Goal: Complete application form: Complete application form

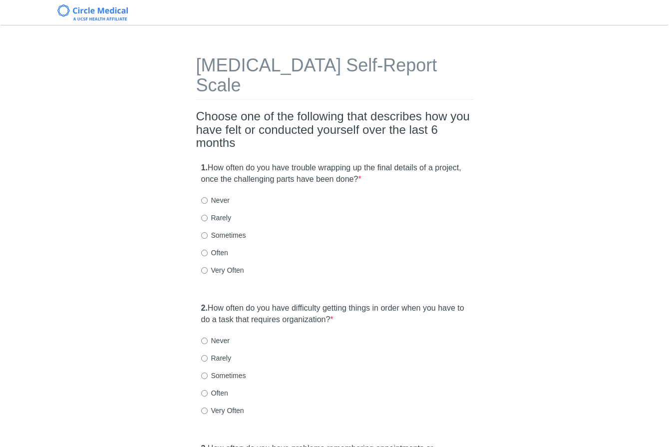
click at [285, 110] on h2 "Choose one of the following that describes how you have felt or conducted yours…" at bounding box center [334, 129] width 277 height 39
click at [351, 173] on div "1. How often do you have trouble wrapping up the final details of a project, on…" at bounding box center [334, 223] width 277 height 133
click at [289, 172] on div "1. How often do you have trouble wrapping up the final details of a project, on…" at bounding box center [334, 223] width 277 height 133
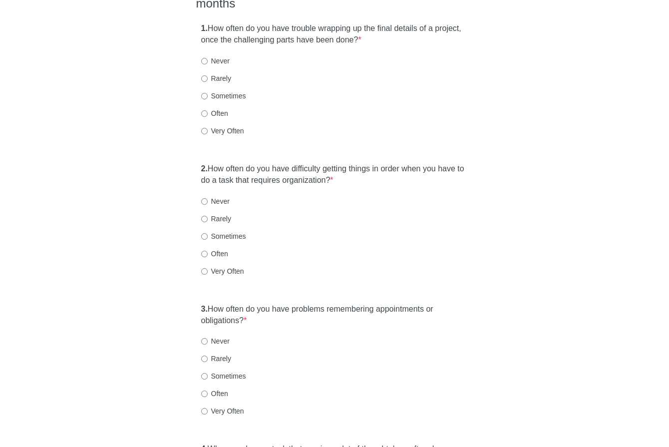
scroll to position [140, 0]
click at [221, 108] on label "Often" at bounding box center [214, 113] width 27 height 10
click at [208, 110] on input "Often" at bounding box center [204, 113] width 6 height 6
radio input "true"
click at [391, 163] on label "2. How often do you have difficulty getting things in order when you have to do…" at bounding box center [334, 174] width 267 height 23
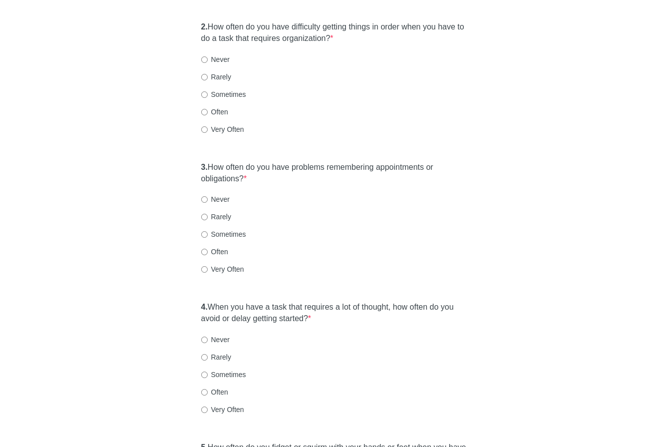
scroll to position [280, 0]
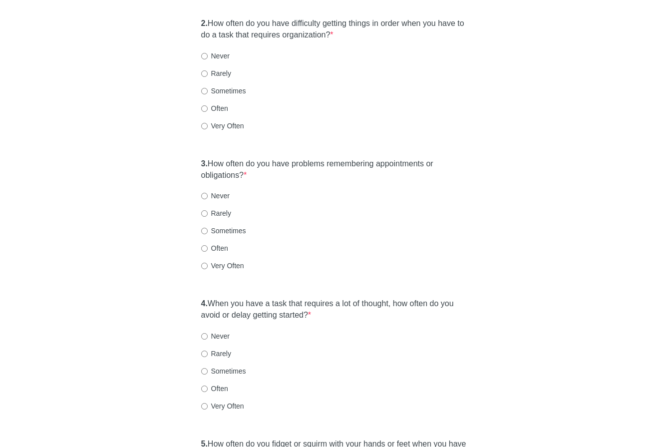
click at [227, 121] on label "Very Often" at bounding box center [222, 126] width 43 height 10
click at [208, 123] on input "Very Often" at bounding box center [204, 126] width 6 height 6
radio input "true"
click at [299, 158] on label "3. How often do you have problems remembering appointments or obligations? *" at bounding box center [334, 169] width 267 height 23
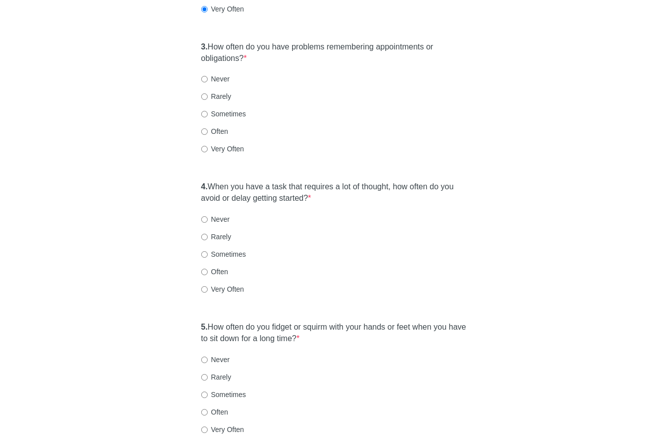
scroll to position [403, 0]
click at [225, 125] on label "Often" at bounding box center [214, 130] width 27 height 10
click at [208, 127] on input "Often" at bounding box center [204, 130] width 6 height 6
radio input "true"
click at [284, 180] on label "4. When you have a task that requires a lot of thought, how often do you avoid …" at bounding box center [334, 191] width 267 height 23
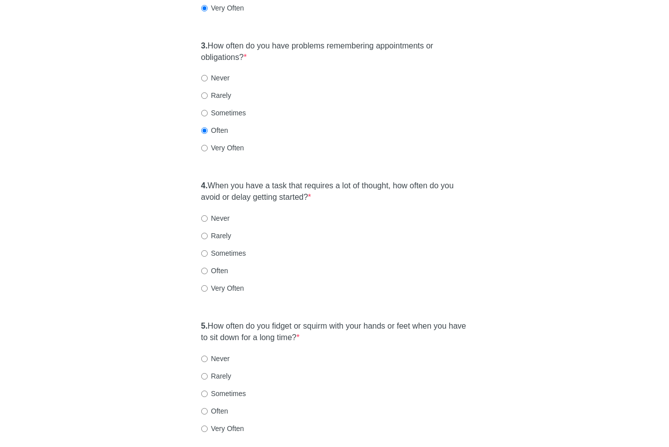
click at [360, 180] on label "4. When you have a task that requires a lot of thought, how often do you avoid …" at bounding box center [334, 191] width 267 height 23
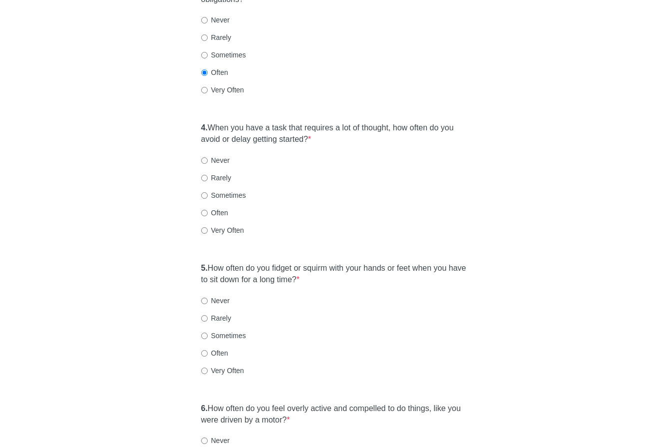
scroll to position [462, 0]
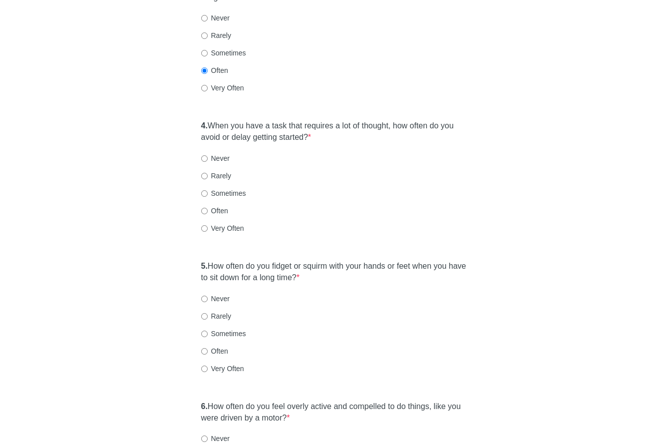
click at [233, 223] on label "Very Often" at bounding box center [222, 228] width 43 height 10
click at [208, 225] on input "Very Often" at bounding box center [204, 228] width 6 height 6
radio input "true"
click at [297, 261] on label "5. How often do you fidget or squirm with your hands or feet when you have to s…" at bounding box center [334, 272] width 267 height 23
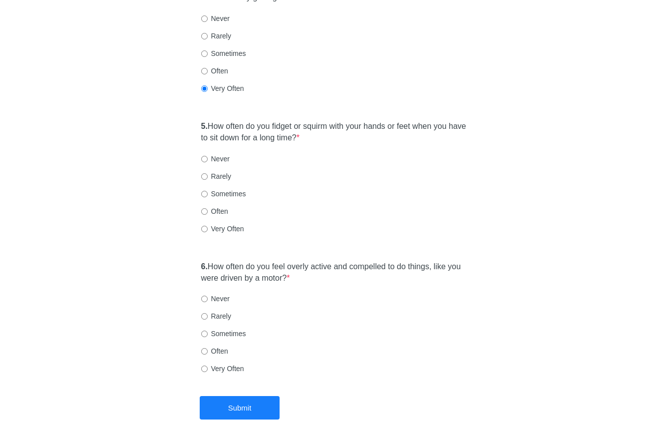
scroll to position [616, 0]
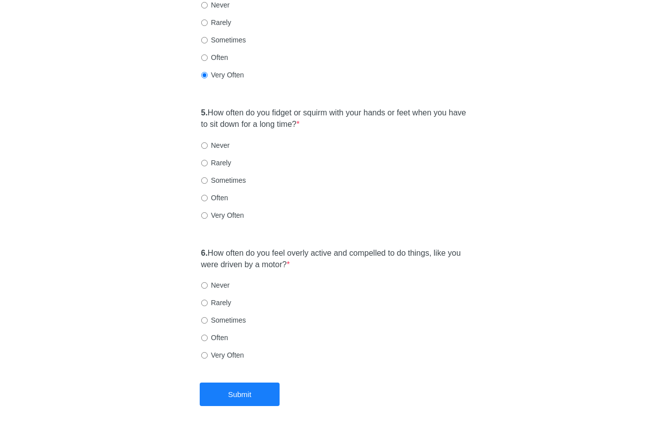
click at [222, 210] on label "Very Often" at bounding box center [222, 215] width 43 height 10
click at [208, 212] on input "Very Often" at bounding box center [204, 215] width 6 height 6
radio input "true"
click at [284, 248] on label "6. How often do you feel overly active and compelled to do things, like you wer…" at bounding box center [334, 259] width 267 height 23
click at [229, 350] on label "Very Often" at bounding box center [222, 355] width 43 height 10
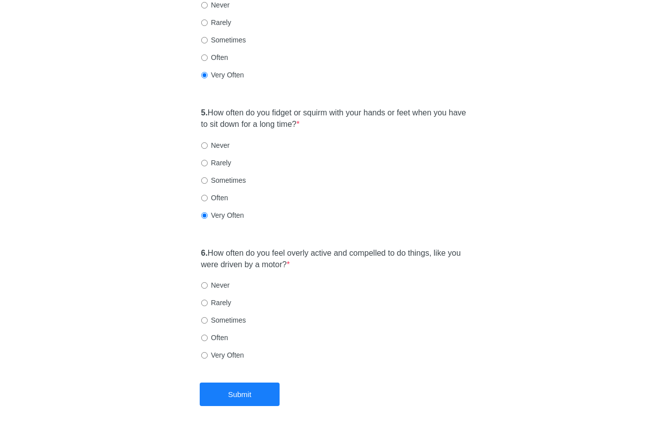
click at [208, 352] on input "Very Often" at bounding box center [204, 355] width 6 height 6
radio input "true"
click at [245, 383] on button "Submit" at bounding box center [240, 394] width 80 height 23
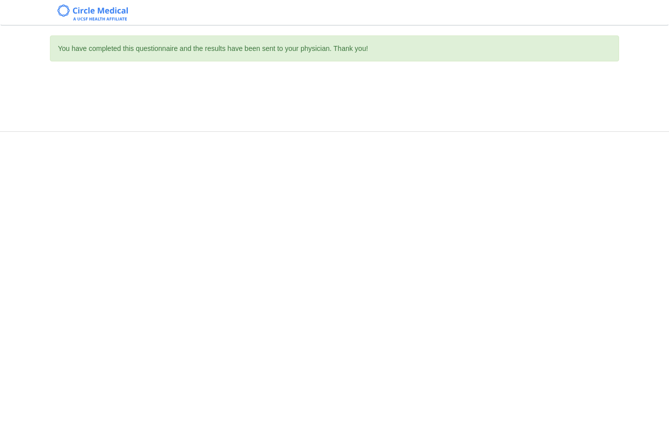
scroll to position [0, 0]
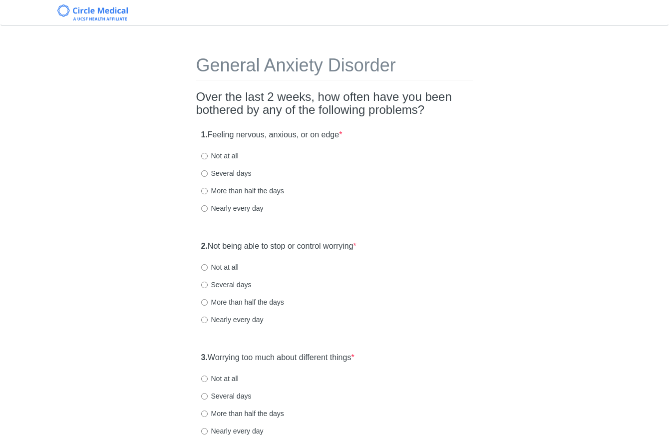
click at [242, 190] on label "More than half the days" at bounding box center [242, 191] width 83 height 10
click at [208, 190] on input "More than half the days" at bounding box center [204, 191] width 6 height 6
radio input "true"
click at [429, 212] on div "Nearly every day" at bounding box center [334, 208] width 267 height 10
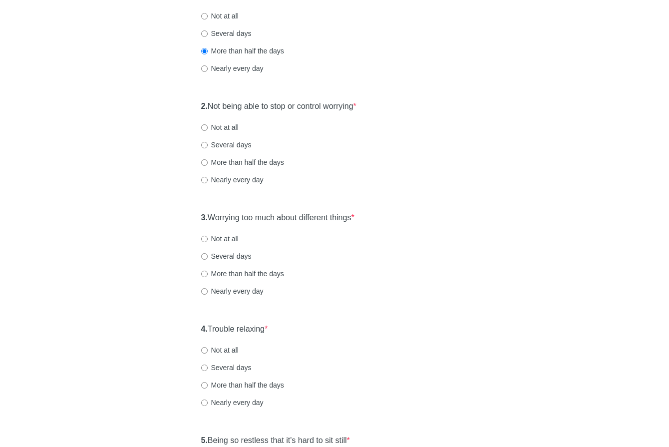
scroll to position [160, 0]
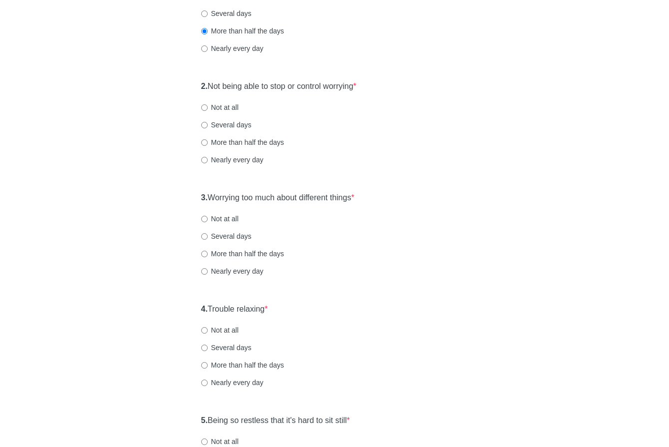
click at [226, 106] on label "Not at all" at bounding box center [219, 107] width 37 height 10
click at [208, 106] on input "Not at all" at bounding box center [204, 107] width 6 height 6
radio input "true"
click at [350, 193] on label "3. Worrying too much about different things *" at bounding box center [277, 197] width 153 height 11
click at [355, 197] on label "3. Worrying too much about different things *" at bounding box center [277, 197] width 153 height 11
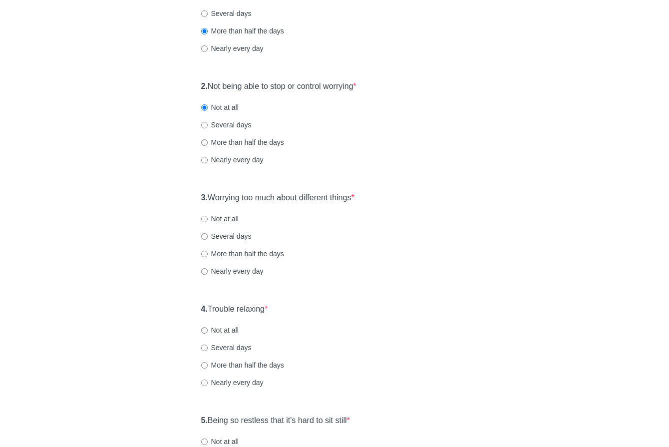
click at [469, 211] on div "3. Worrying too much about different things * Not at all Several days More than…" at bounding box center [334, 239] width 277 height 104
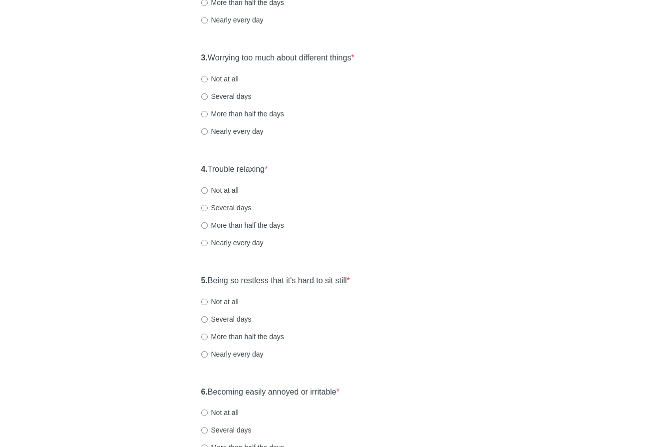
scroll to position [320, 0]
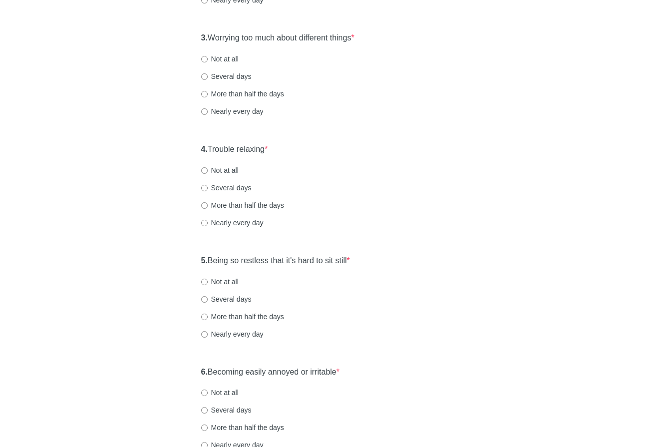
drag, startPoint x: 224, startPoint y: 60, endPoint x: 232, endPoint y: 64, distance: 8.7
click at [225, 60] on label "Not at all" at bounding box center [219, 59] width 37 height 10
click at [208, 60] on input "Not at all" at bounding box center [204, 59] width 6 height 6
radio input "true"
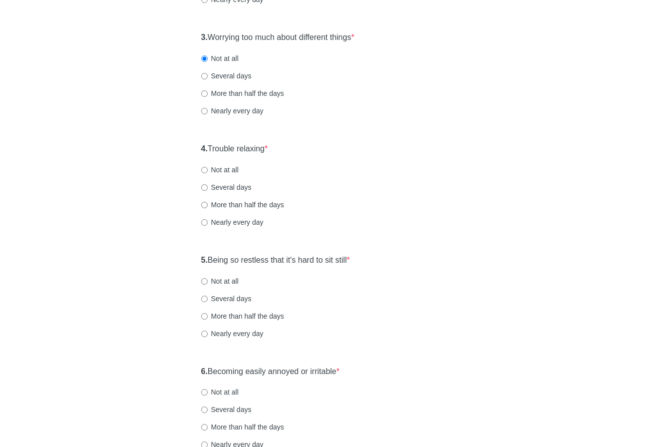
click at [264, 154] on label "4. Trouble relaxing *" at bounding box center [234, 148] width 67 height 11
click at [263, 152] on label "4. Trouble relaxing *" at bounding box center [234, 148] width 67 height 11
click at [386, 164] on div "4. Trouble relaxing * Not at all Several days More than half the days Nearly ev…" at bounding box center [334, 190] width 277 height 104
drag, startPoint x: 220, startPoint y: 221, endPoint x: 253, endPoint y: 225, distance: 33.7
click at [222, 221] on label "Nearly every day" at bounding box center [232, 222] width 62 height 10
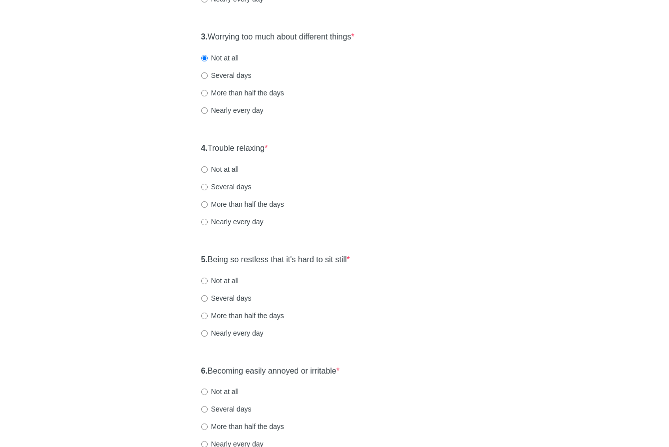
click at [208, 221] on input "Nearly every day" at bounding box center [204, 222] width 6 height 6
radio input "true"
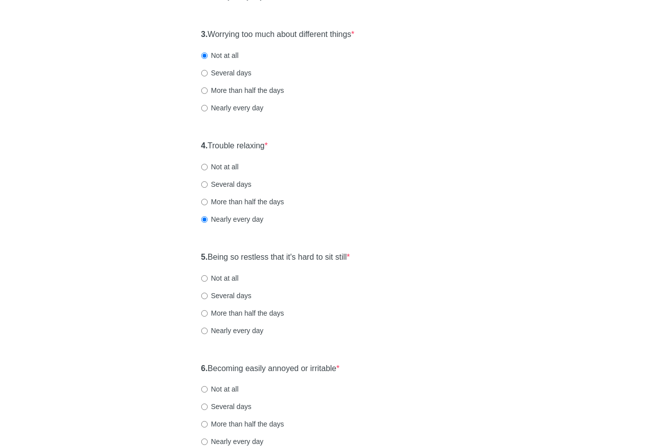
click at [401, 233] on div "4. Trouble relaxing * Not at all Several days More than half the days Nearly ev…" at bounding box center [334, 187] width 277 height 104
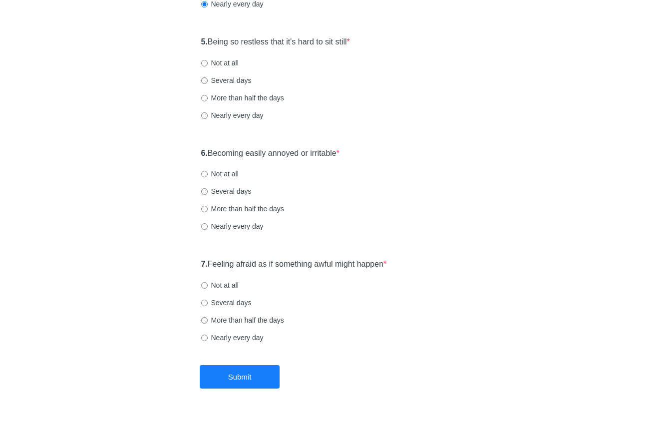
scroll to position [540, 0]
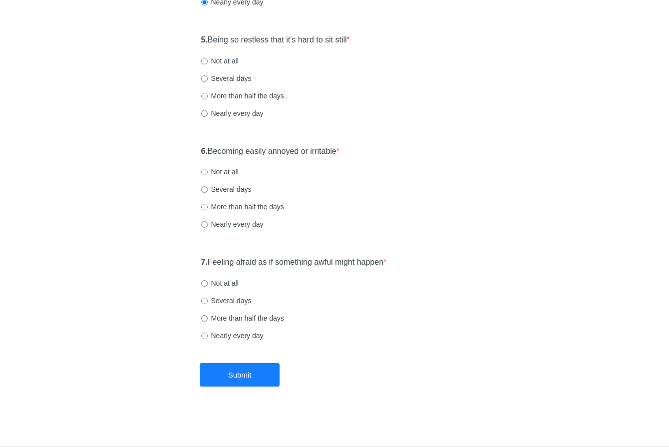
click at [238, 76] on label "Several days" at bounding box center [226, 78] width 50 height 10
click at [208, 76] on input "Several days" at bounding box center [204, 78] width 6 height 6
radio input "true"
click at [243, 149] on label "6. Becoming easily annoyed or irritable *" at bounding box center [270, 151] width 139 height 11
click at [235, 178] on div "6. Becoming easily annoyed or irritable * Not at all Several days More than hal…" at bounding box center [334, 193] width 277 height 104
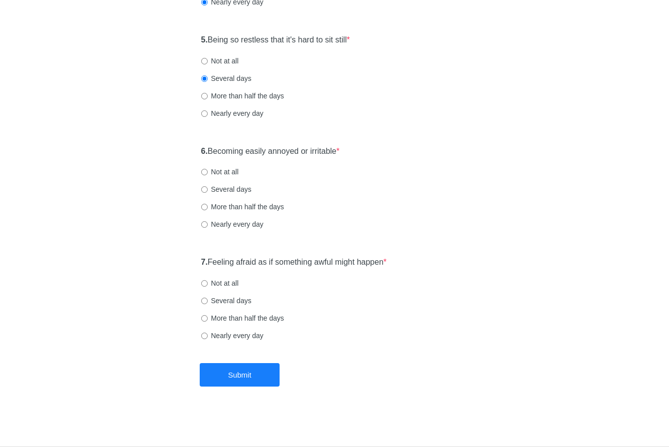
click at [233, 205] on label "More than half the days" at bounding box center [242, 207] width 83 height 10
click at [208, 205] on input "More than half the days" at bounding box center [204, 207] width 6 height 6
radio input "true"
click at [278, 266] on label "7. Feeling afraid as if something awful might happen *" at bounding box center [294, 262] width 186 height 11
click at [302, 262] on label "7. Feeling afraid as if something awful might happen *" at bounding box center [294, 262] width 186 height 11
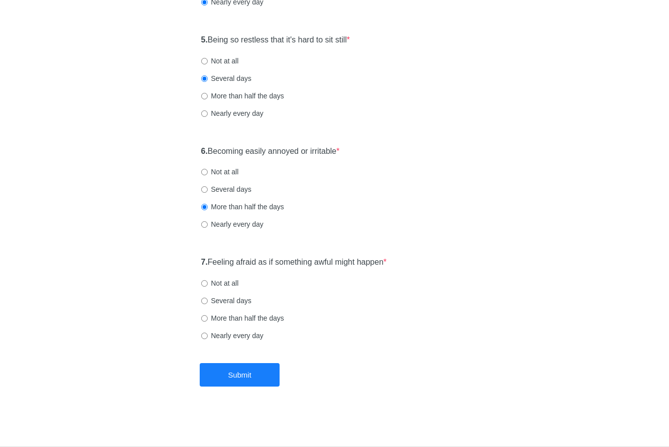
click at [437, 274] on div "7. Feeling afraid as if something awful might happen * Not at all Several days …" at bounding box center [334, 304] width 277 height 104
drag, startPoint x: 232, startPoint y: 282, endPoint x: 249, endPoint y: 333, distance: 54.2
click at [232, 282] on label "Not at all" at bounding box center [219, 283] width 37 height 10
click at [208, 282] on input "Not at all" at bounding box center [204, 283] width 6 height 6
radio input "true"
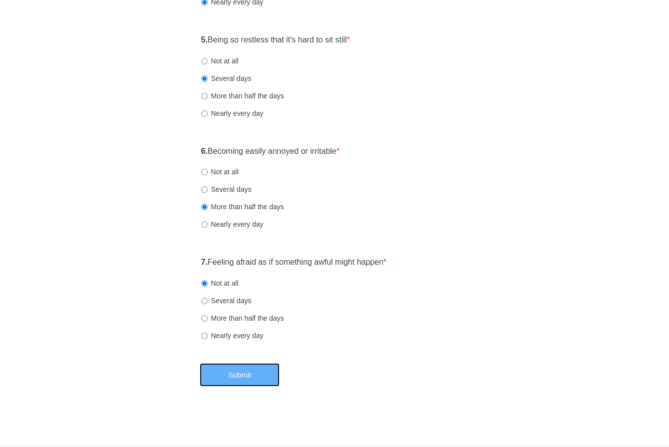
click at [259, 370] on button "Submit" at bounding box center [240, 374] width 80 height 23
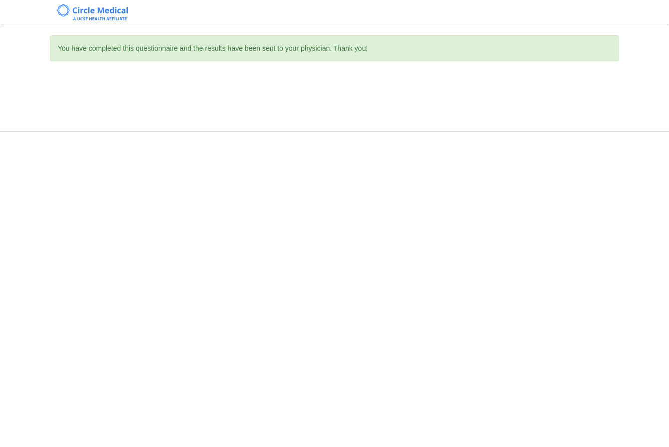
scroll to position [0, 0]
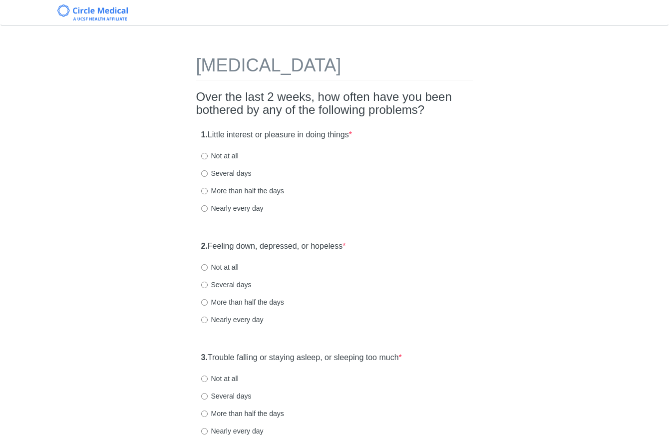
click at [237, 284] on label "Several days" at bounding box center [226, 285] width 50 height 10
click at [208, 284] on input "Several days" at bounding box center [204, 285] width 6 height 6
radio input "true"
drag, startPoint x: 224, startPoint y: 209, endPoint x: 240, endPoint y: 209, distance: 15.5
click at [225, 209] on label "Nearly every day" at bounding box center [232, 208] width 62 height 10
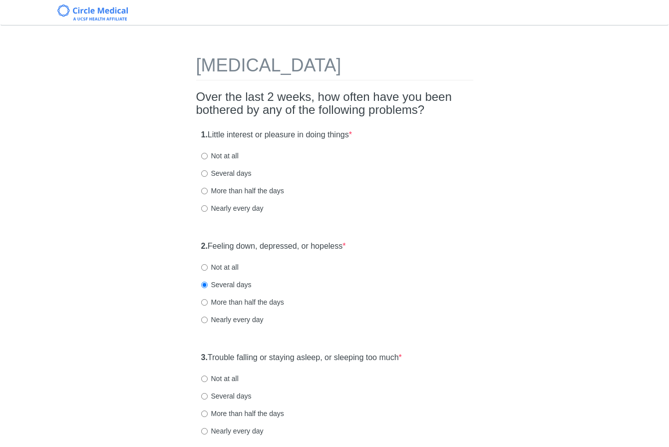
click at [430, 221] on div "1. Little interest or pleasure in doing things * Not at all Several days More t…" at bounding box center [334, 176] width 277 height 104
click at [202, 208] on input "Nearly every day" at bounding box center [204, 208] width 6 height 6
radio input "true"
click at [416, 217] on div "1. Little interest or pleasure in doing things * Not at all Several days More t…" at bounding box center [334, 176] width 277 height 104
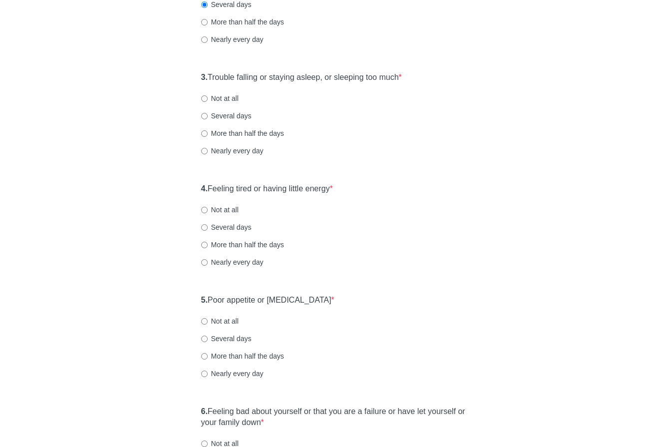
scroll to position [300, 0]
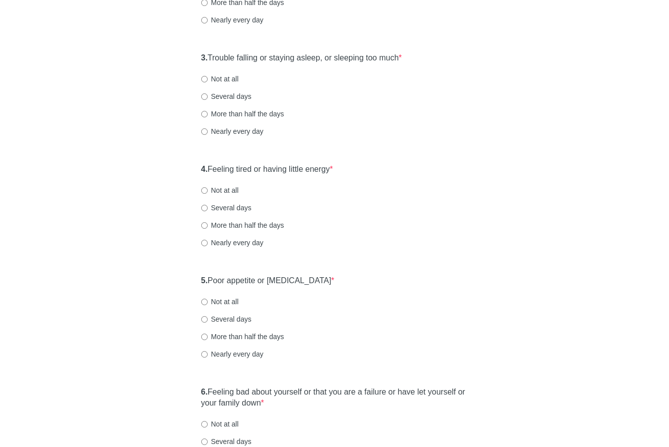
click at [244, 95] on label "Several days" at bounding box center [226, 96] width 50 height 10
drag, startPoint x: 425, startPoint y: 138, endPoint x: 408, endPoint y: 135, distance: 17.2
click at [425, 138] on div "3. Trouble falling or staying asleep, or sleeping too much * Not at all Several…" at bounding box center [334, 99] width 277 height 104
click at [197, 93] on div "3. Trouble falling or staying asleep, or sleeping too much * Not at all Several…" at bounding box center [334, 99] width 277 height 104
drag, startPoint x: 205, startPoint y: 95, endPoint x: 215, endPoint y: 97, distance: 10.1
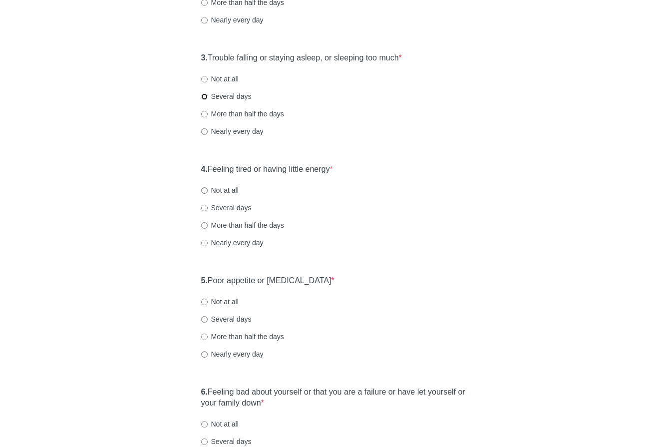
click at [205, 95] on input "Several days" at bounding box center [204, 96] width 6 height 6
radio input "true"
click at [333, 169] on label "4. Feeling tired or having little energy *" at bounding box center [267, 169] width 132 height 11
click at [441, 172] on div "4. Feeling tired or having little energy * Not at all Several days More than ha…" at bounding box center [334, 211] width 277 height 104
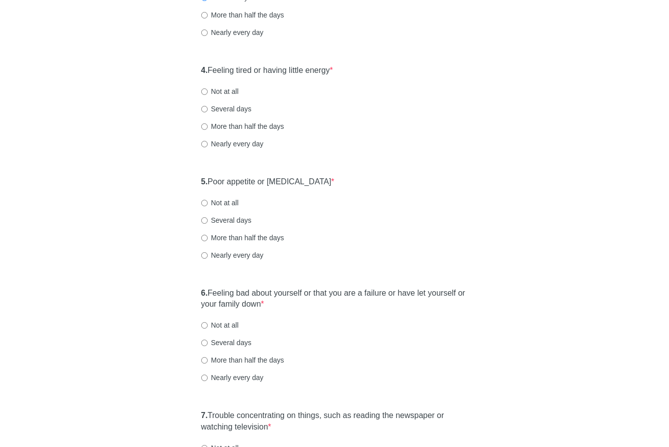
scroll to position [400, 0]
click at [249, 125] on label "More than half the days" at bounding box center [242, 125] width 83 height 10
click at [208, 125] on input "More than half the days" at bounding box center [204, 125] width 6 height 6
radio input "true"
click at [416, 179] on div "5. Poor appetite or overeating * Not at all Several days More than half the day…" at bounding box center [334, 222] width 277 height 104
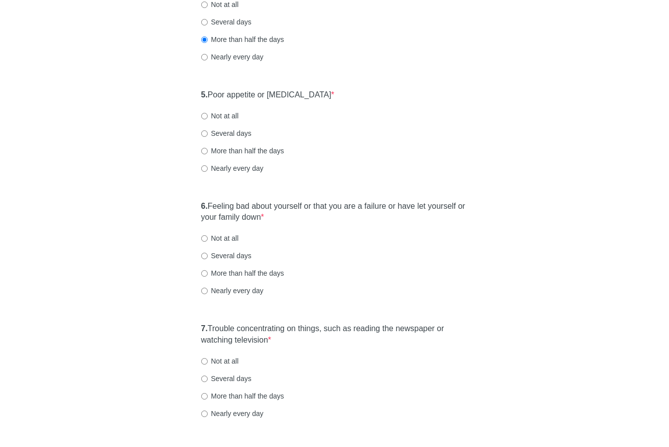
scroll to position [499, 0]
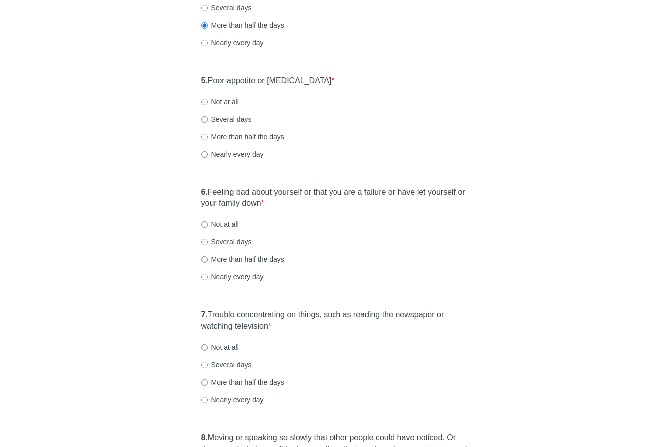
drag, startPoint x: 232, startPoint y: 104, endPoint x: 239, endPoint y: 105, distance: 7.6
click at [232, 104] on label "Not at all" at bounding box center [219, 102] width 37 height 10
click at [208, 104] on input "Not at all" at bounding box center [204, 102] width 6 height 6
radio input "true"
click at [405, 141] on div "More than half the days" at bounding box center [334, 137] width 267 height 10
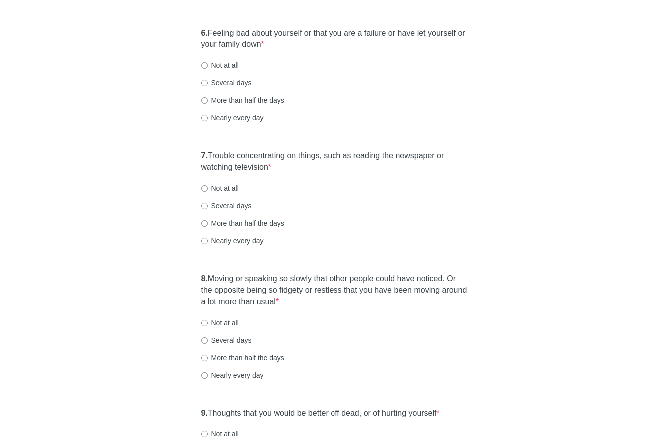
scroll to position [659, 0]
click at [259, 115] on label "Nearly every day" at bounding box center [232, 117] width 62 height 10
click at [208, 115] on input "Nearly every day" at bounding box center [204, 117] width 6 height 6
radio input "true"
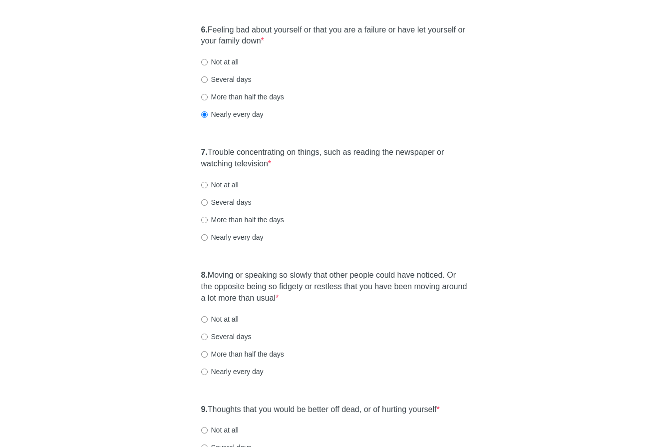
click at [364, 154] on label "7. Trouble concentrating on things, such as reading the newspaper or watching t…" at bounding box center [334, 158] width 267 height 23
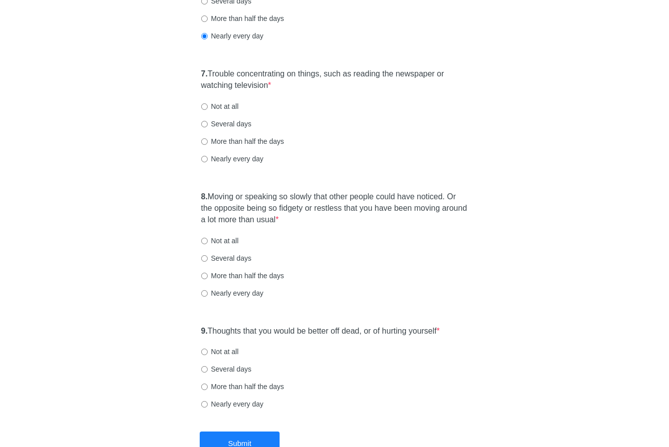
scroll to position [760, 0]
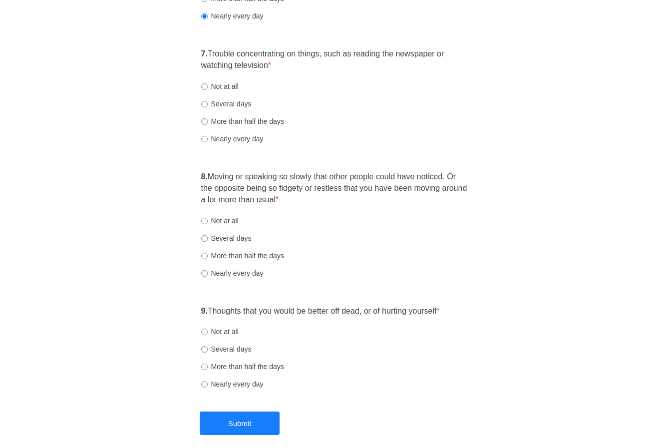
click at [245, 139] on label "Nearly every day" at bounding box center [232, 139] width 62 height 10
click at [208, 139] on input "Nearly every day" at bounding box center [204, 139] width 6 height 6
radio input "true"
click at [280, 185] on label "8. Moving or speaking so slowly that other people could have noticed. Or the op…" at bounding box center [334, 188] width 267 height 34
click at [399, 171] on div "8. Moving or speaking so slowly that other people could have noticed. Or the op…" at bounding box center [334, 229] width 277 height 127
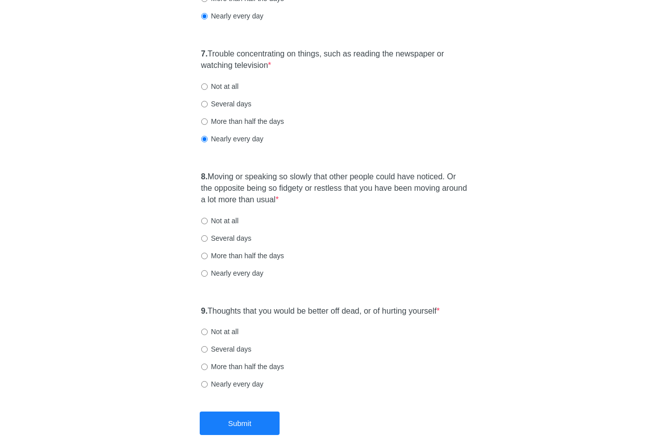
click at [214, 236] on label "Several days" at bounding box center [226, 238] width 50 height 10
click at [208, 236] on input "Several days" at bounding box center [204, 238] width 6 height 6
radio input "true"
click at [331, 314] on label "9. Thoughts that you would be better off dead, or of hurting yourself *" at bounding box center [320, 311] width 239 height 11
click at [227, 331] on label "Not at all" at bounding box center [219, 332] width 37 height 10
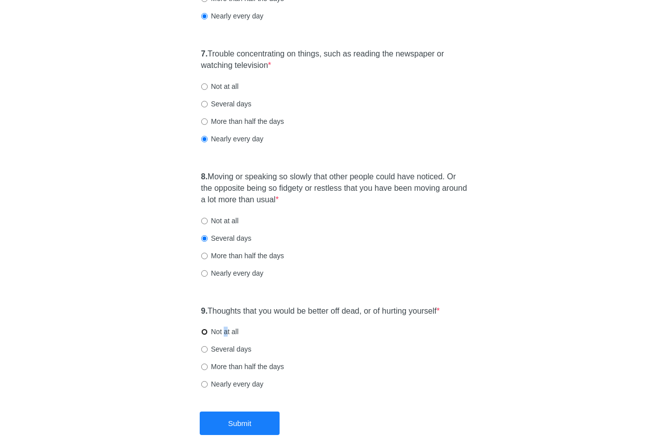
drag, startPoint x: 204, startPoint y: 333, endPoint x: 210, endPoint y: 350, distance: 17.7
click at [204, 333] on input "Not at all" at bounding box center [204, 332] width 6 height 6
radio input "true"
click at [239, 424] on button "Submit" at bounding box center [240, 423] width 80 height 23
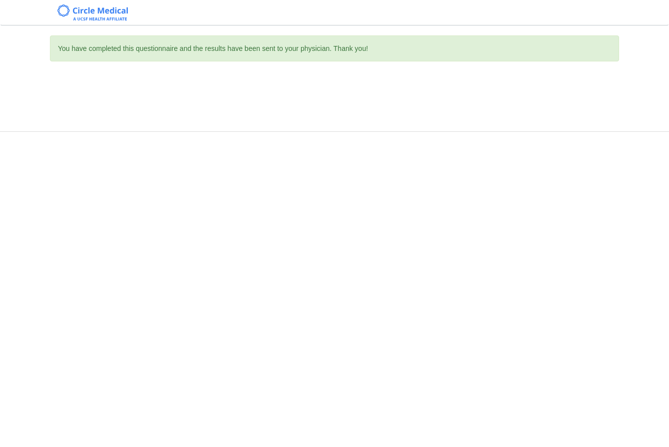
scroll to position [0, 0]
